Goal: Information Seeking & Learning: Learn about a topic

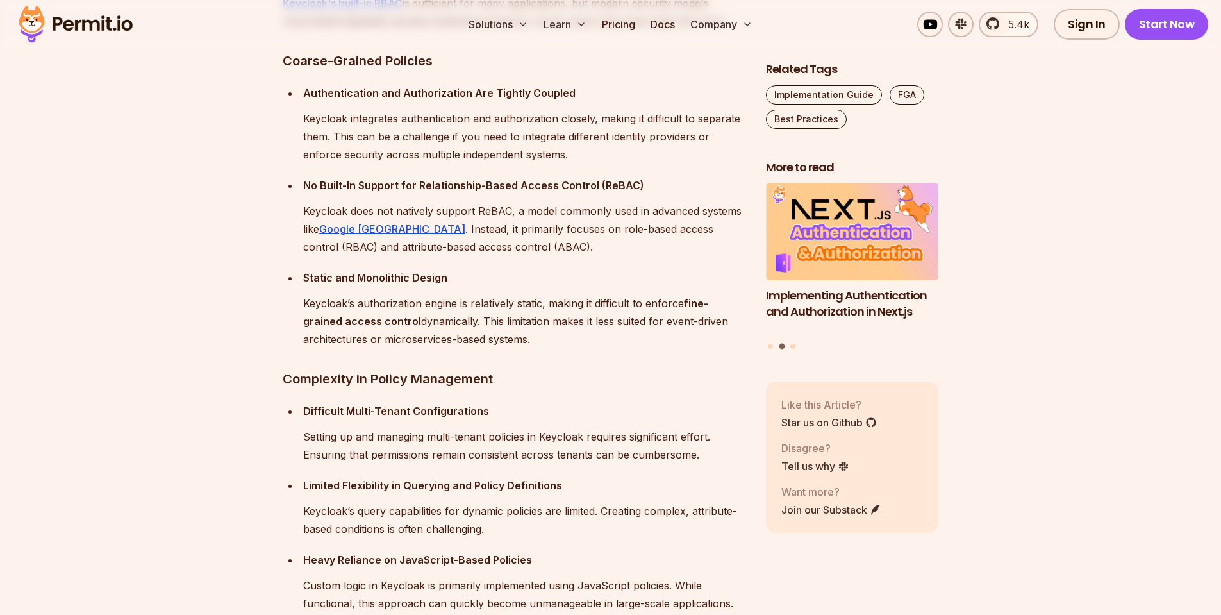
scroll to position [2462, 0]
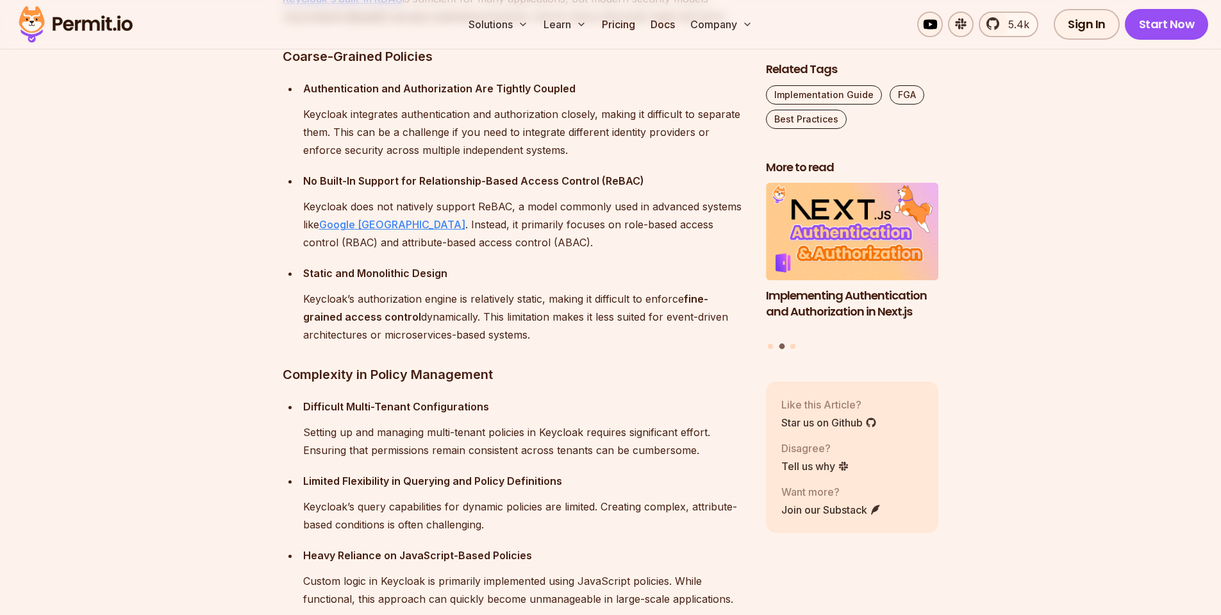
click at [388, 219] on link "Google [GEOGRAPHIC_DATA]" at bounding box center [392, 224] width 146 height 13
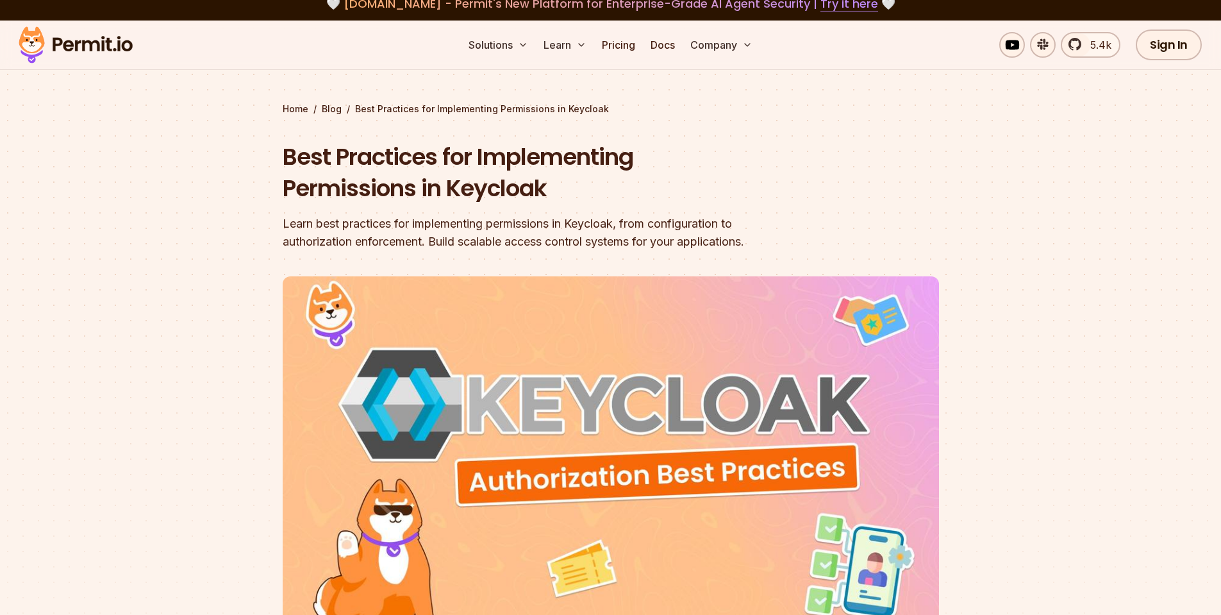
scroll to position [0, 0]
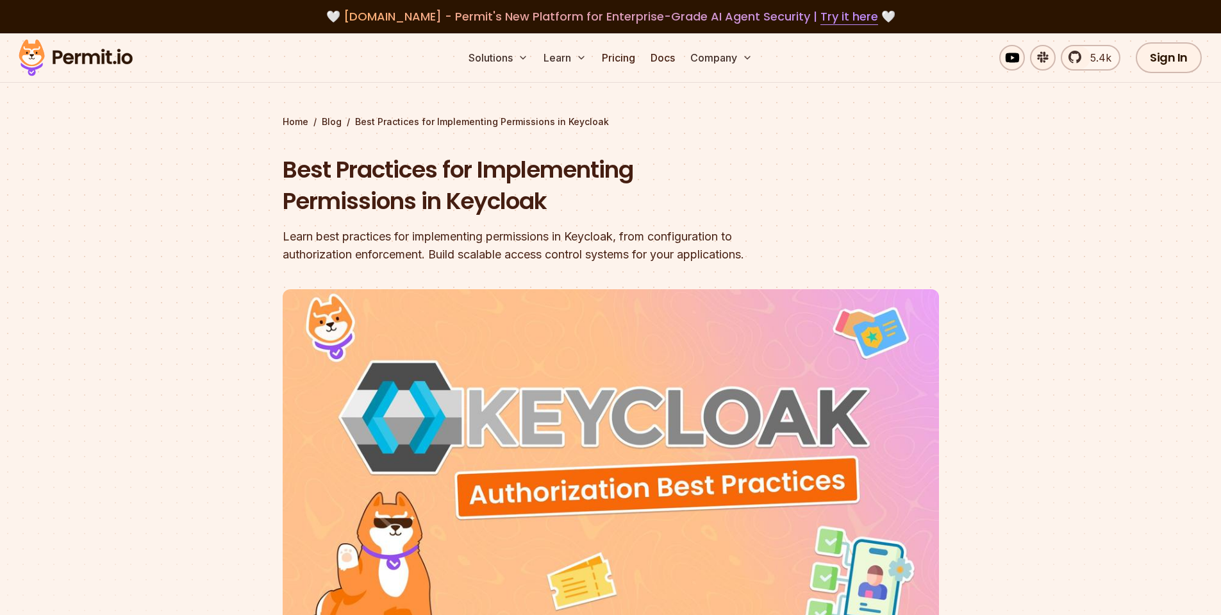
drag, startPoint x: 867, startPoint y: 61, endPoint x: 872, endPoint y: 51, distance: 11.2
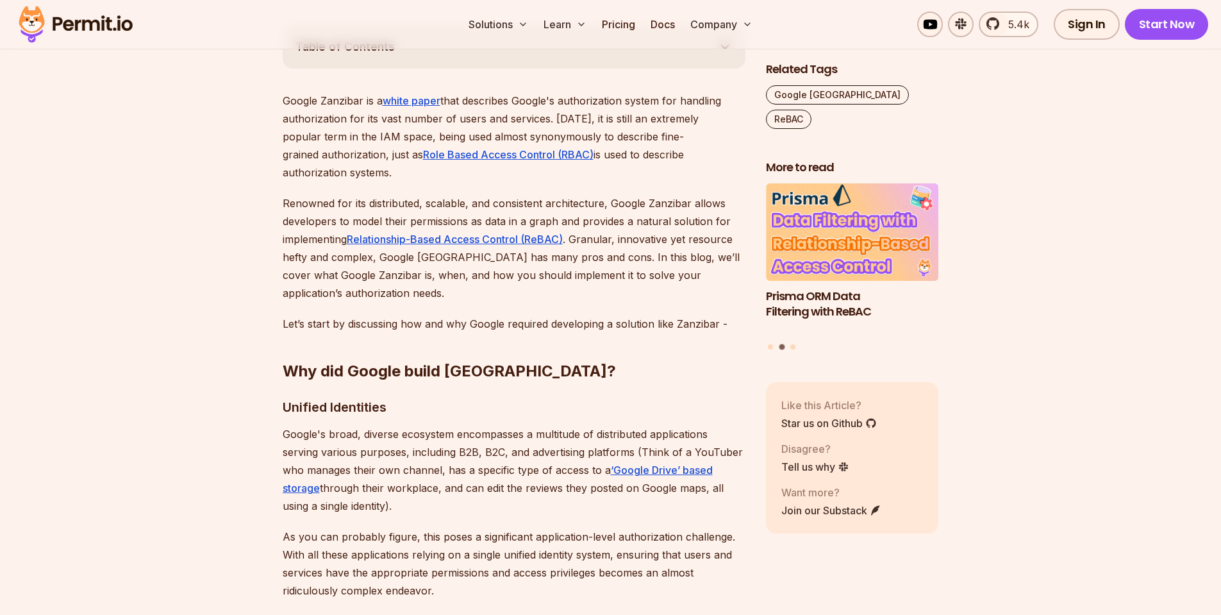
scroll to position [699, 0]
click at [482, 363] on strong "Why did Google build Zanzibar?" at bounding box center [449, 372] width 333 height 19
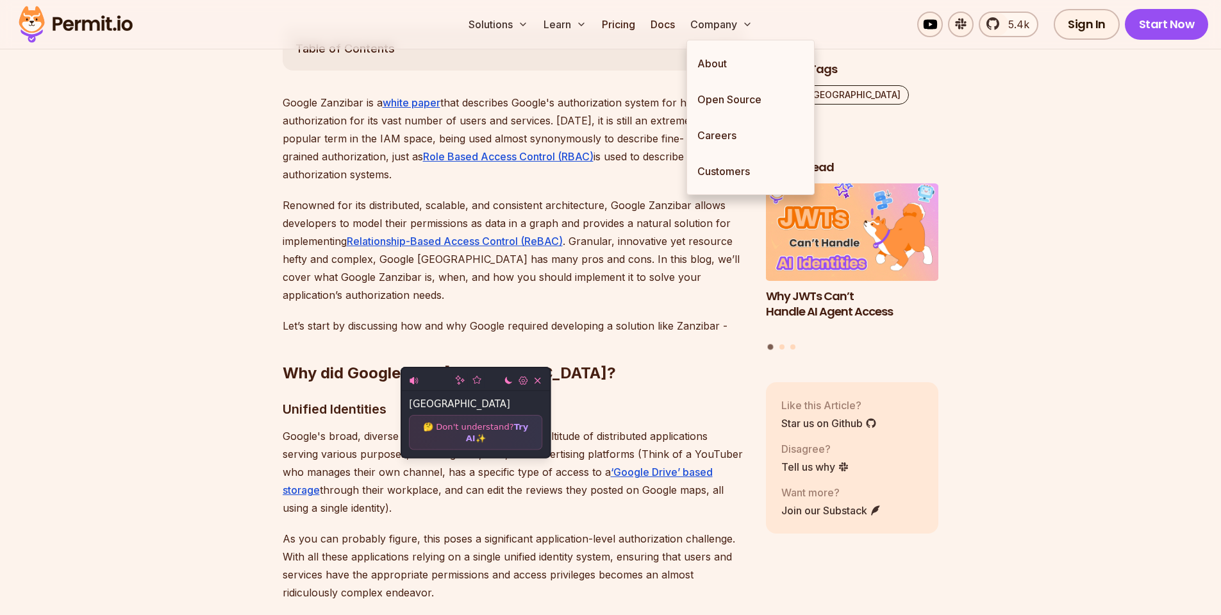
click at [665, 163] on p "Google Zanzibar is a white paper that describes Google's authorization system f…" at bounding box center [514, 139] width 463 height 90
